Goal: Obtain resource: Obtain resource

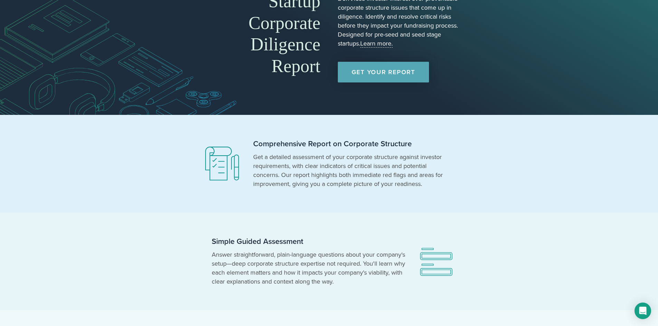
scroll to position [54, 0]
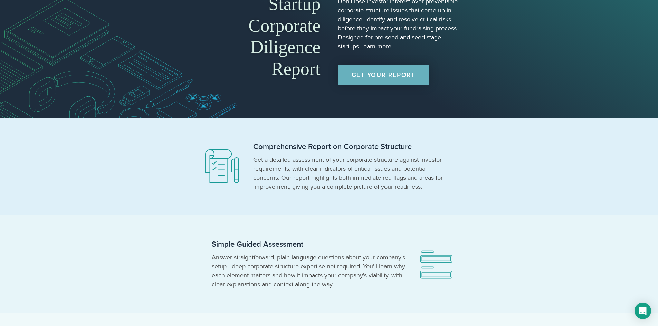
click at [388, 75] on link "Get Your Report" at bounding box center [383, 75] width 91 height 21
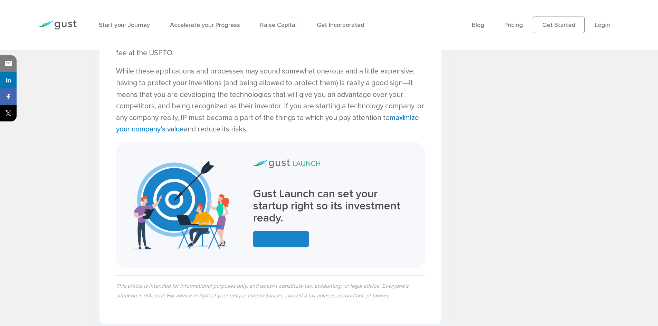
scroll to position [1894, 0]
